Goal: Task Accomplishment & Management: Use online tool/utility

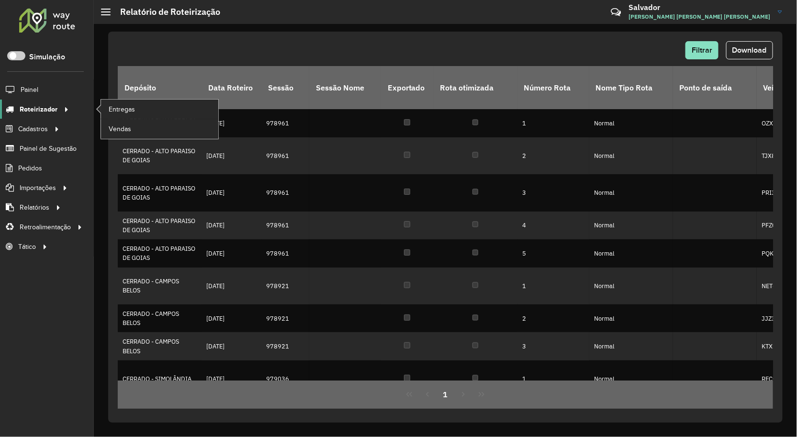
click at [34, 112] on span "Roteirizador" at bounding box center [39, 109] width 38 height 10
click at [127, 112] on span "Entregas" at bounding box center [122, 109] width 27 height 10
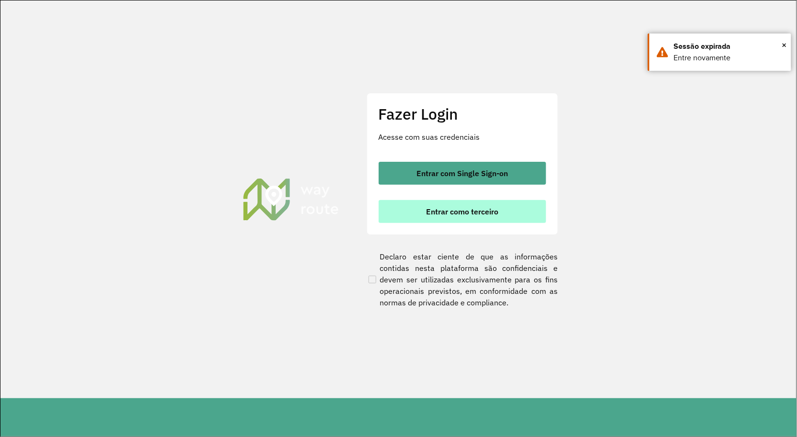
drag, startPoint x: 438, startPoint y: 199, endPoint x: 446, endPoint y: 219, distance: 21.8
click at [439, 200] on div "Entrar com Single Sign-on Entrar como terceiro" at bounding box center [463, 192] width 168 height 61
click at [446, 219] on button "Entrar como terceiro" at bounding box center [463, 211] width 168 height 23
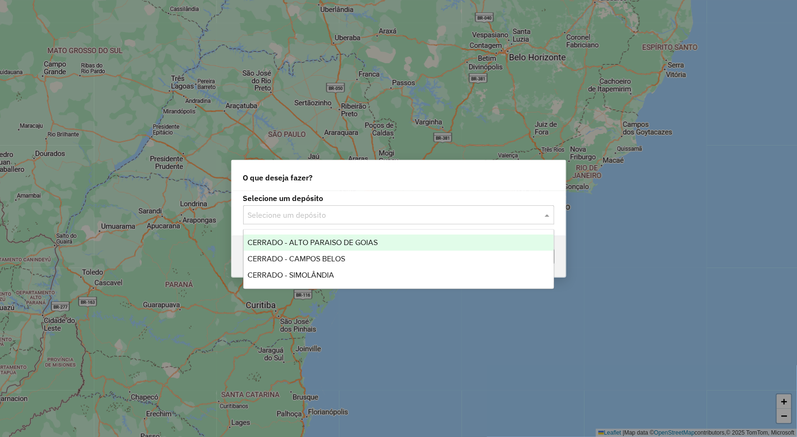
click at [290, 214] on input "text" at bounding box center [389, 215] width 282 height 11
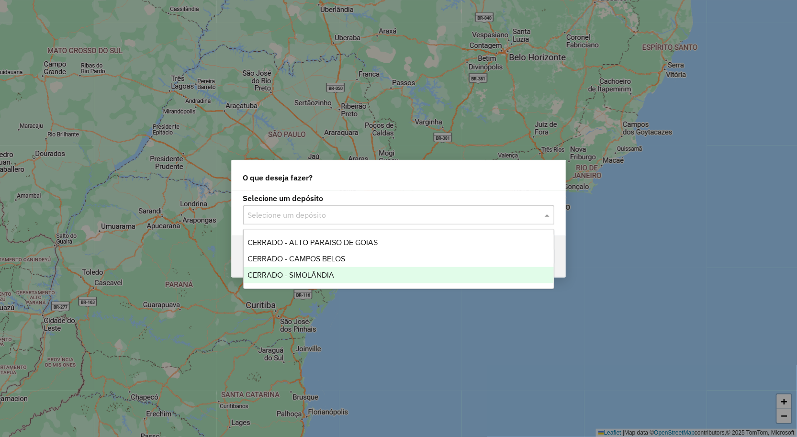
click at [307, 281] on div "CERRADO - SIMOLÂNDIA" at bounding box center [399, 275] width 310 height 16
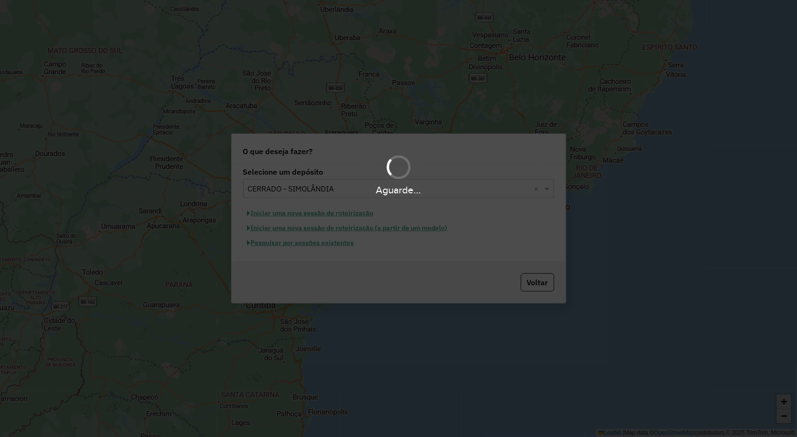
click at [305, 249] on hb-app "Aguarde... Pop-up bloqueado! Seu navegador bloqueou automáticamente a abertura …" at bounding box center [398, 218] width 797 height 437
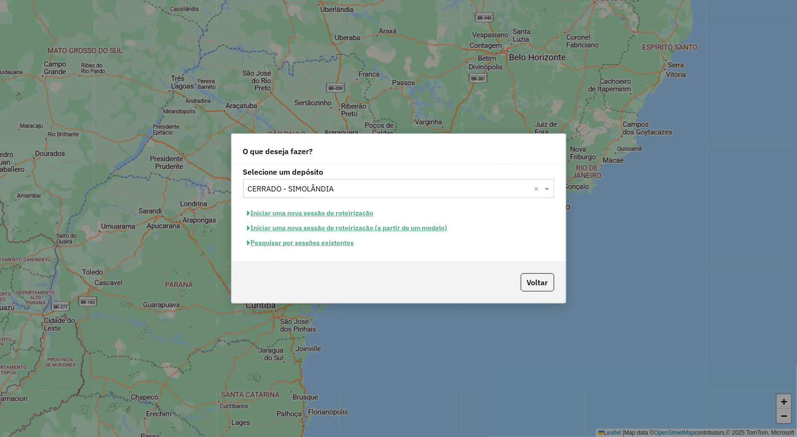
drag, startPoint x: 307, startPoint y: 250, endPoint x: 310, endPoint y: 246, distance: 5.5
click at [307, 249] on div "Pesquisar por sessões existentes" at bounding box center [398, 242] width 311 height 15
click at [310, 246] on button "Pesquisar por sessões existentes" at bounding box center [300, 242] width 115 height 15
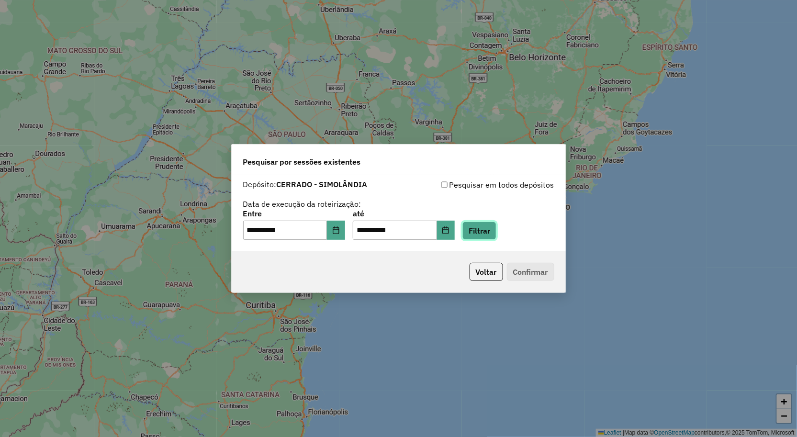
click at [487, 228] on button "Filtrar" at bounding box center [479, 231] width 34 height 18
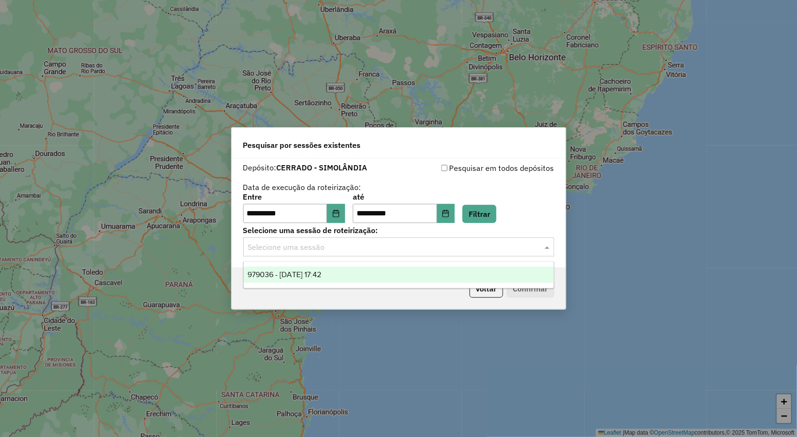
click at [447, 237] on div "Selecione uma sessão" at bounding box center [398, 246] width 311 height 19
click at [405, 265] on ng-dropdown-panel "979036 - [DATE] 17:42" at bounding box center [398, 274] width 311 height 27
click at [364, 267] on div "979036 - [DATE] 17:42" at bounding box center [399, 275] width 310 height 16
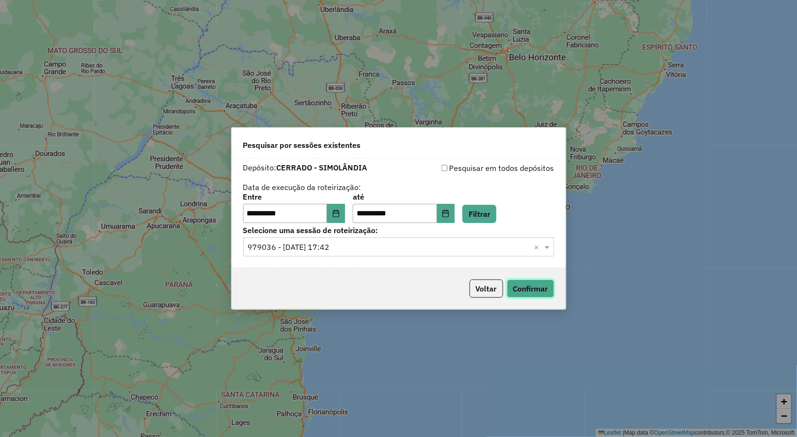
click at [534, 280] on button "Confirmar" at bounding box center [530, 289] width 47 height 18
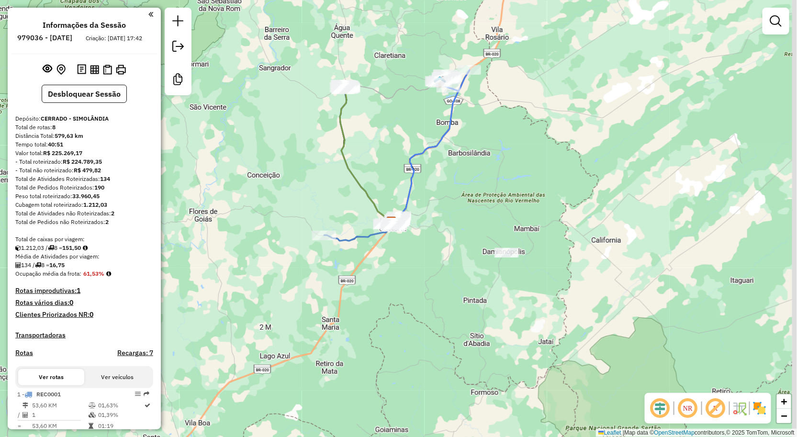
drag, startPoint x: 443, startPoint y: 118, endPoint x: 412, endPoint y: 196, distance: 84.6
click at [412, 198] on div "Janela de atendimento Grade de atendimento Capacidade Transportadoras Veículos …" at bounding box center [398, 218] width 797 height 437
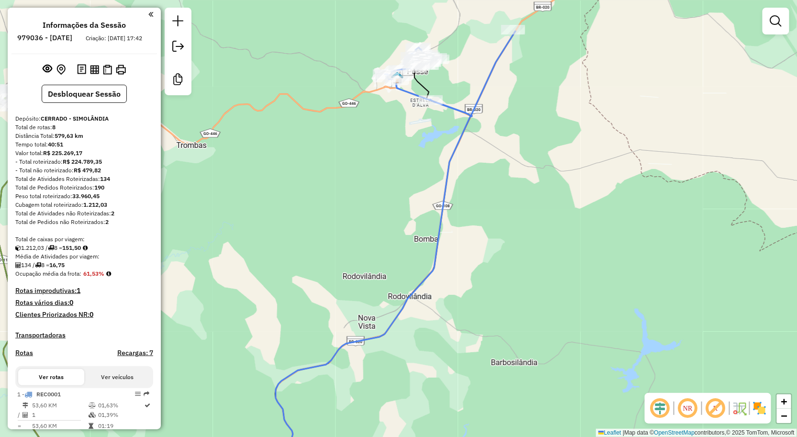
drag, startPoint x: 412, startPoint y: 207, endPoint x: 410, endPoint y: 245, distance: 37.8
click at [410, 249] on div "Janela de atendimento Grade de atendimento Capacidade Transportadoras Veículos …" at bounding box center [398, 218] width 797 height 437
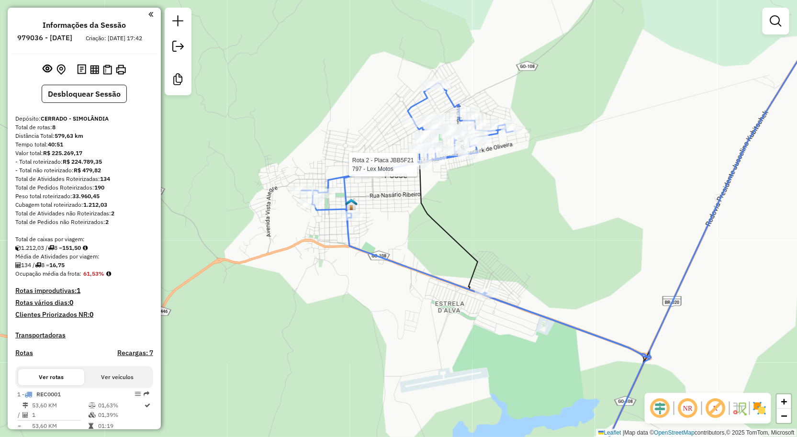
select select "**********"
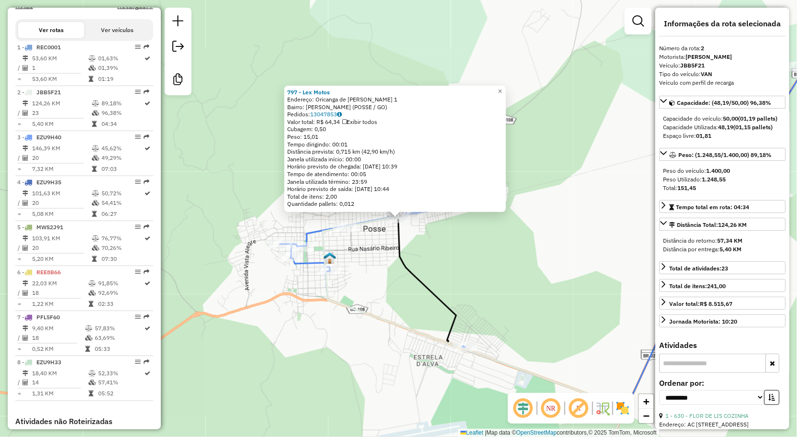
scroll to position [433, 0]
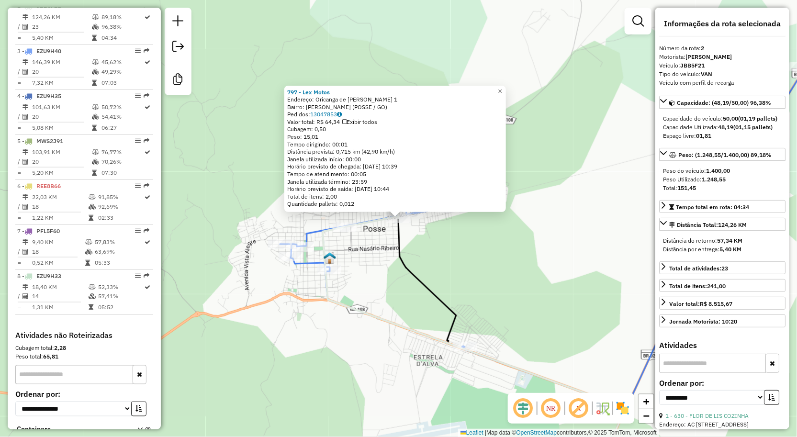
click at [233, 160] on div "797 - Lex Motos Endereço: Oricanga de Abreu Santos 1 Bairro: Setor Mae Bela (PO…" at bounding box center [398, 218] width 797 height 437
